Goal: Task Accomplishment & Management: Manage account settings

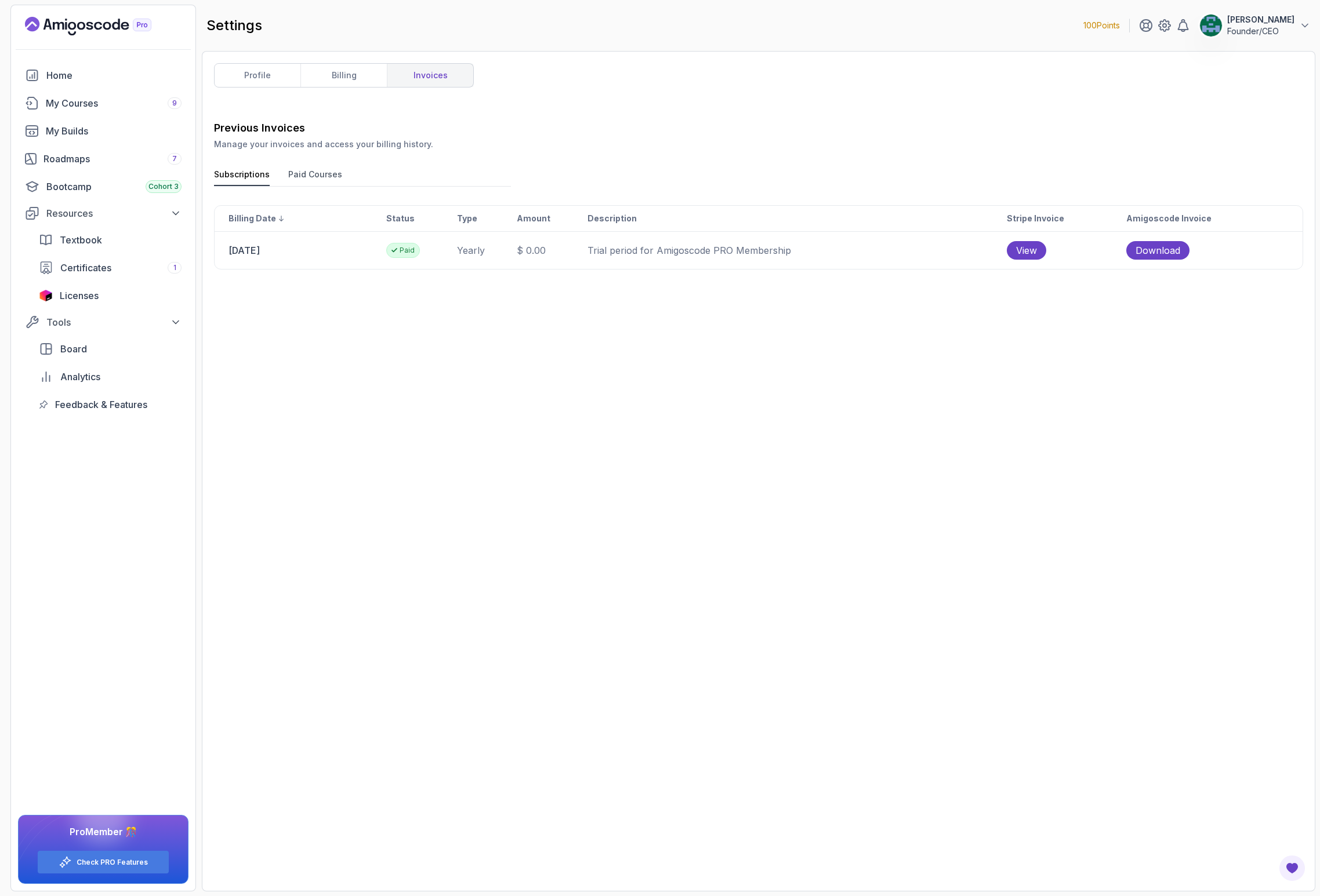
click at [621, 141] on p "Manage your invoices and access your billing history." at bounding box center [758, 144] width 1089 height 12
drag, startPoint x: 288, startPoint y: 165, endPoint x: 313, endPoint y: 173, distance: 26.2
click at [288, 166] on div "Previous Invoices Manage your invoices and access your billing history. Subscri…" at bounding box center [758, 500] width 1089 height 760
click at [314, 174] on button "Paid Courses" at bounding box center [315, 177] width 54 height 17
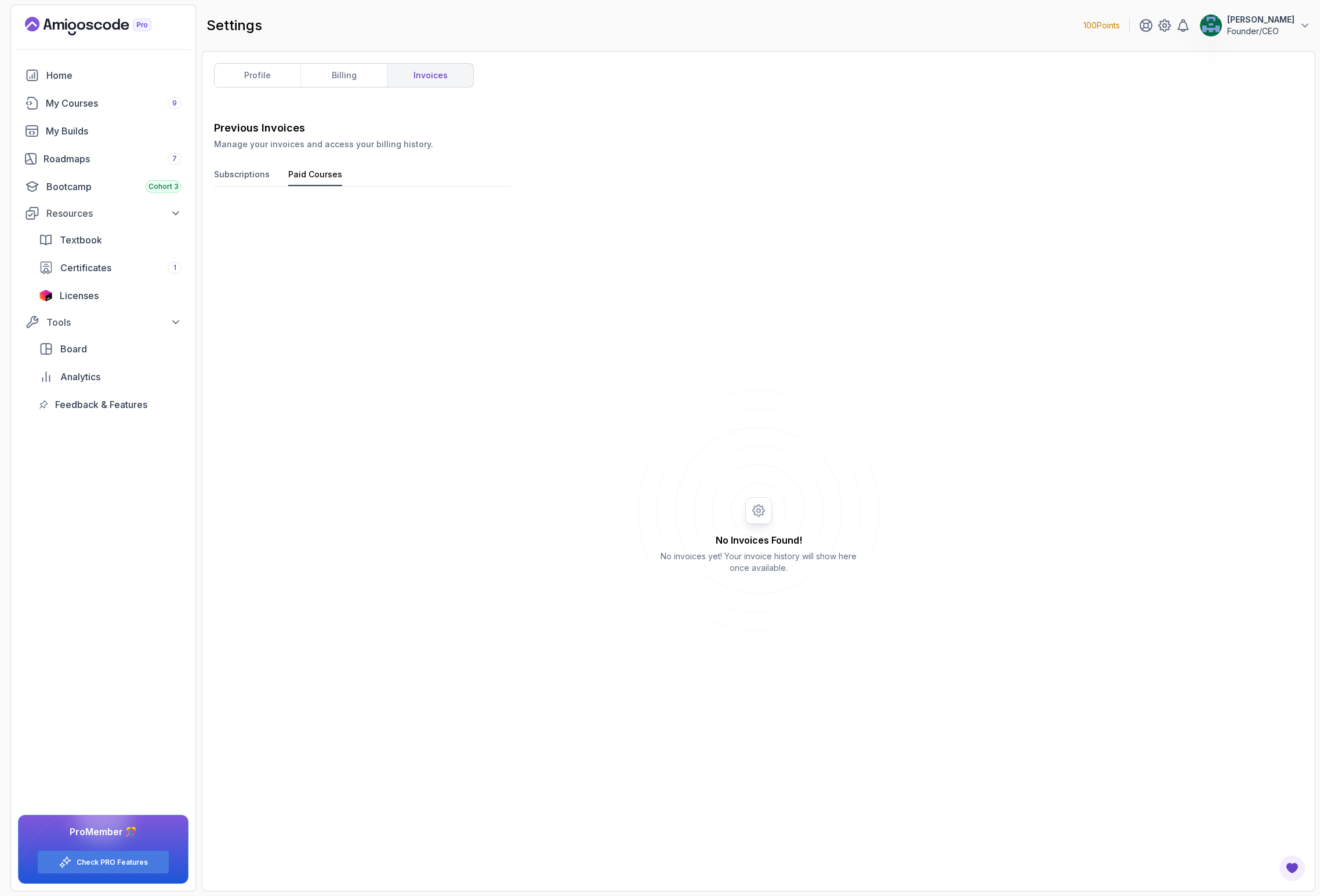
click at [505, 309] on div "No Invoices Found! No invoices yet! Your invoice history will show here once av…" at bounding box center [758, 542] width 1089 height 675
click at [757, 512] on icon at bounding box center [758, 510] width 279 height 278
